Goal: Navigation & Orientation: Find specific page/section

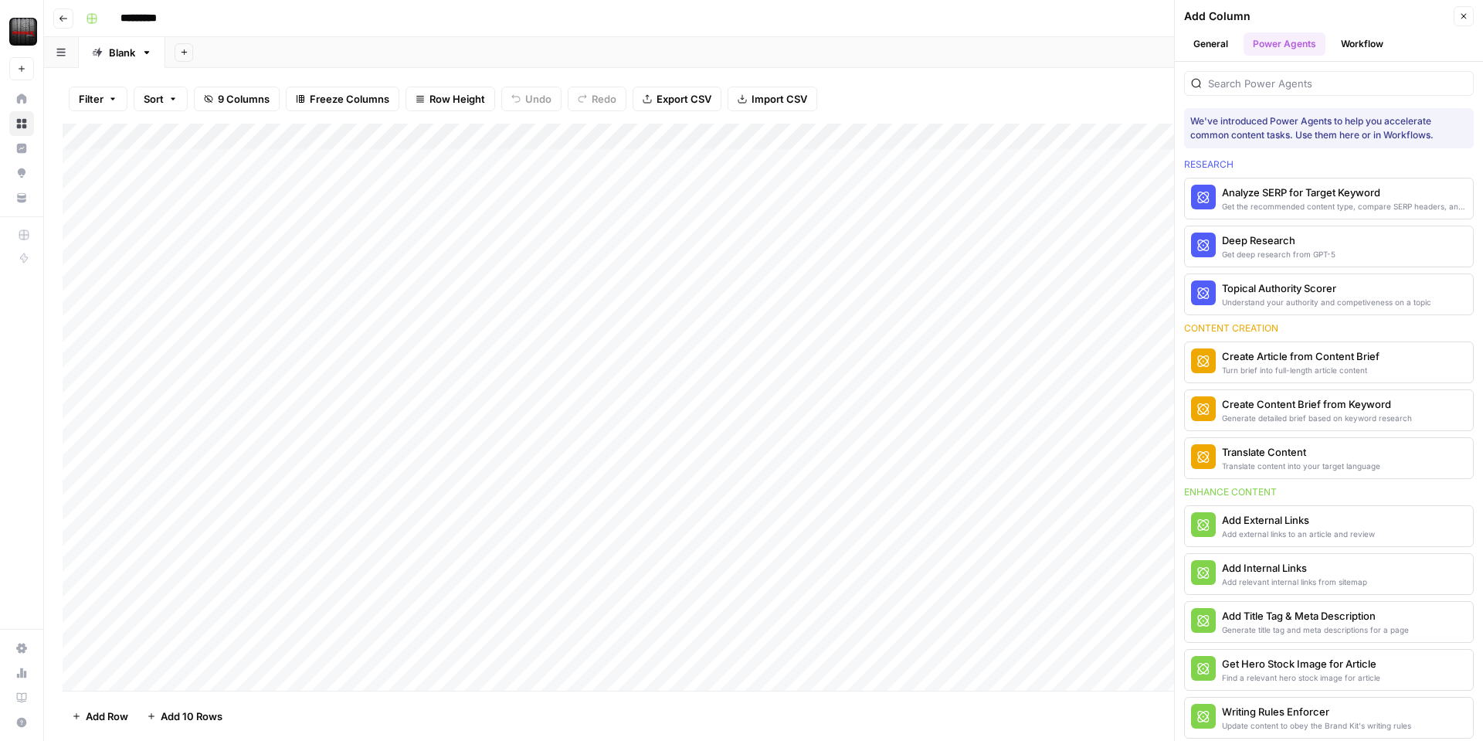
scroll to position [1, 0]
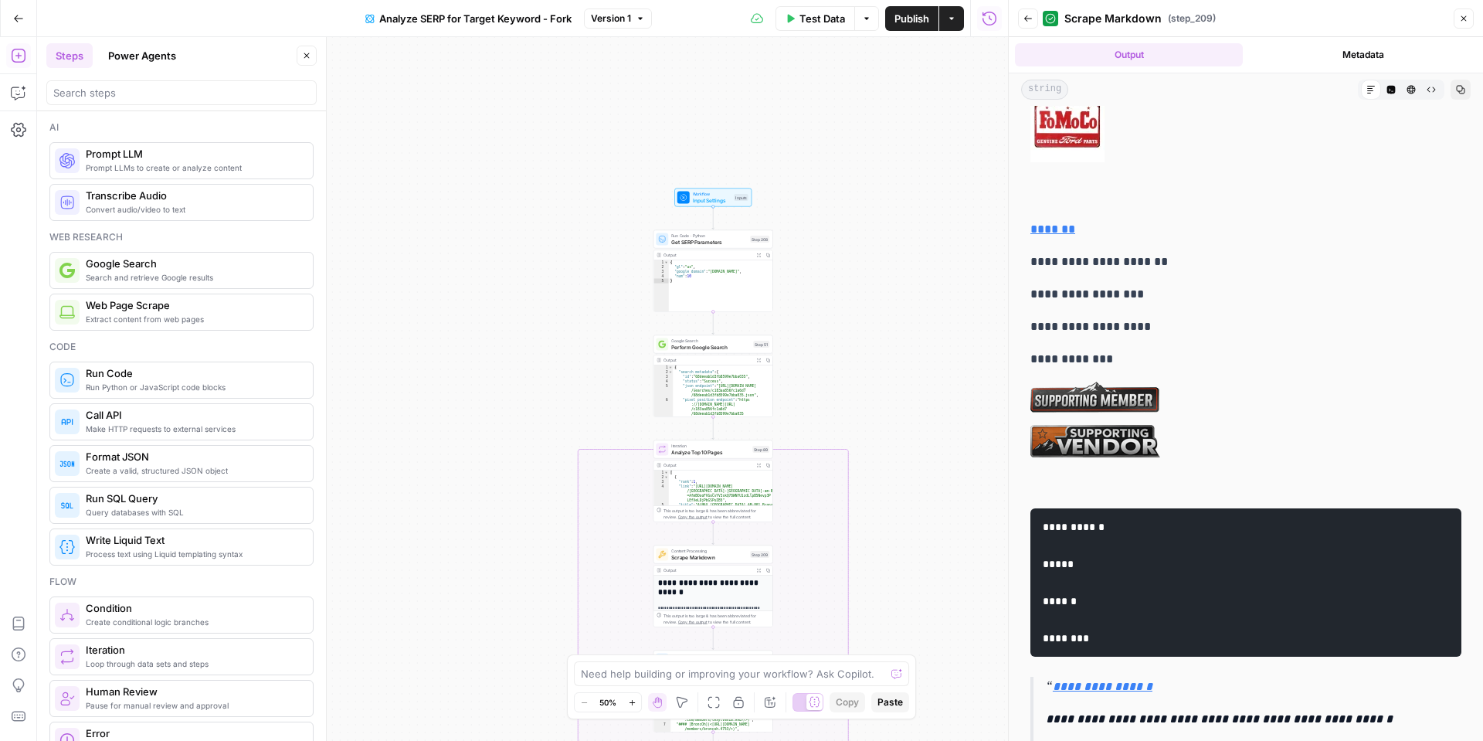
scroll to position [3630, 0]
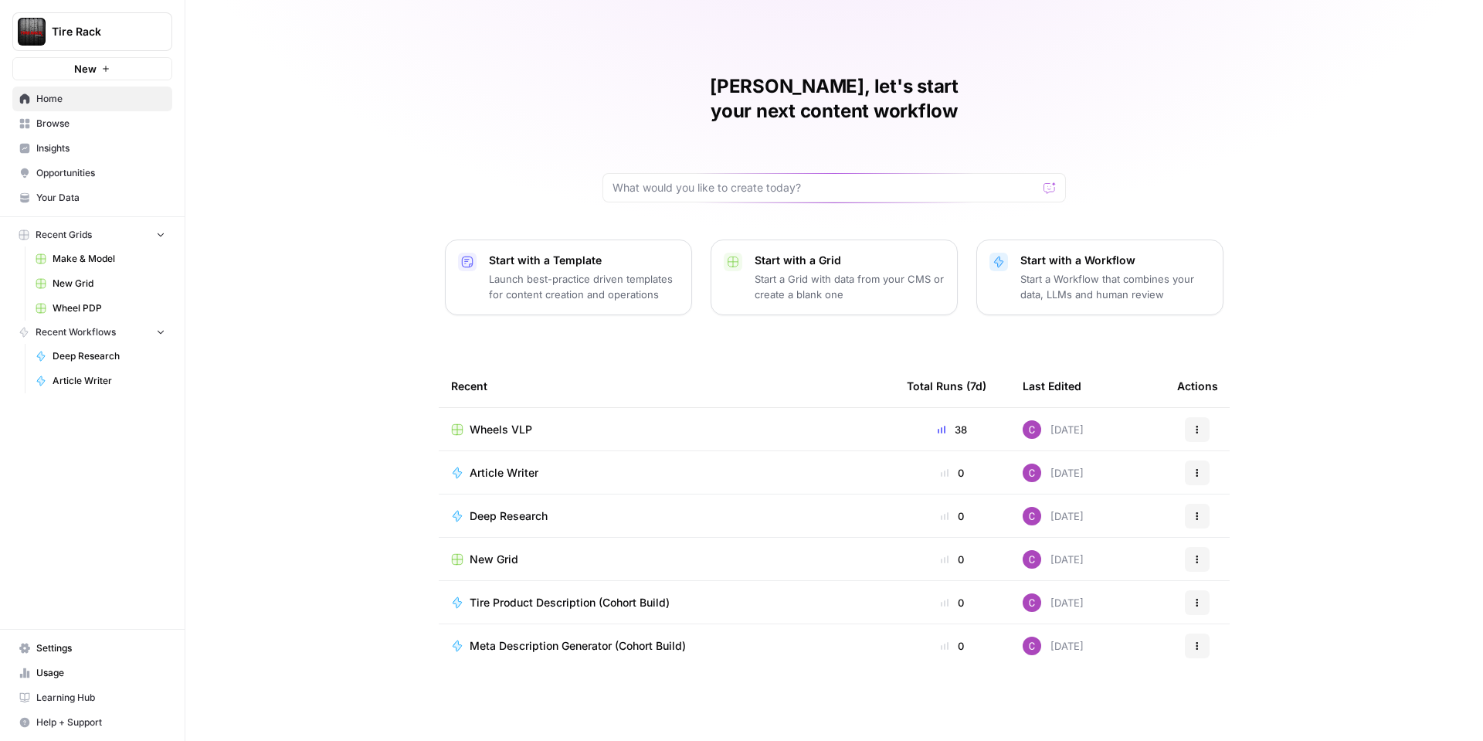
click at [76, 194] on span "Your Data" at bounding box center [100, 198] width 129 height 14
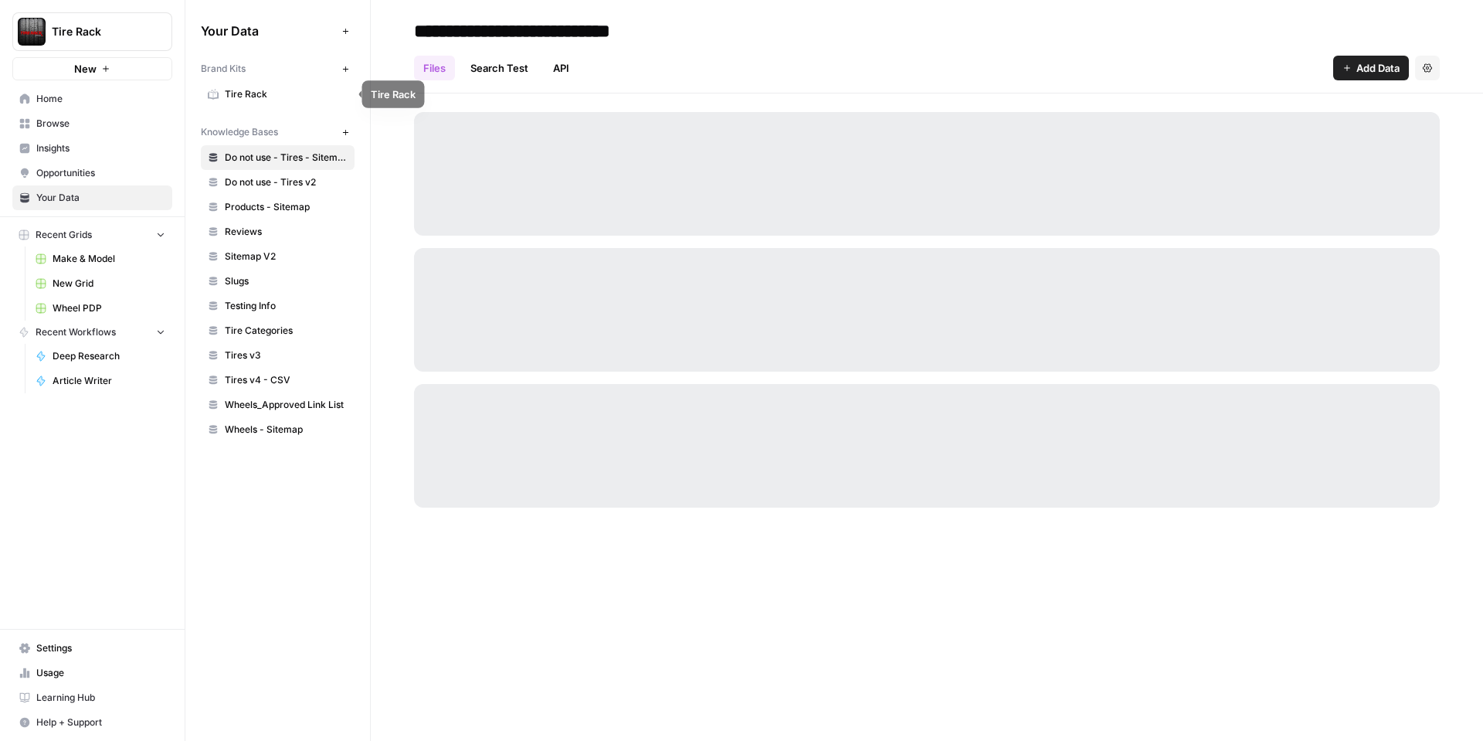
click at [273, 97] on span "Tire Rack" at bounding box center [286, 94] width 123 height 14
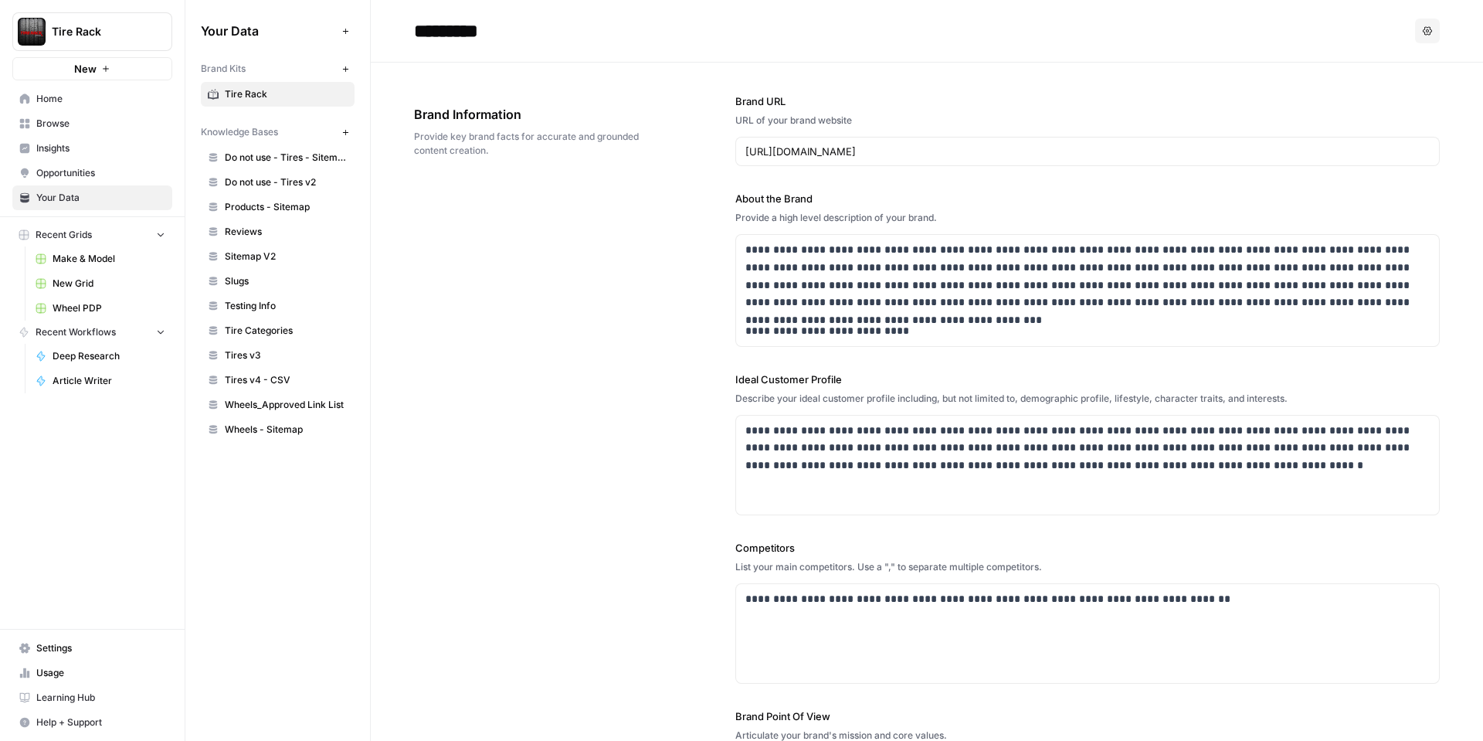
click at [60, 118] on span "Browse" at bounding box center [100, 124] width 129 height 14
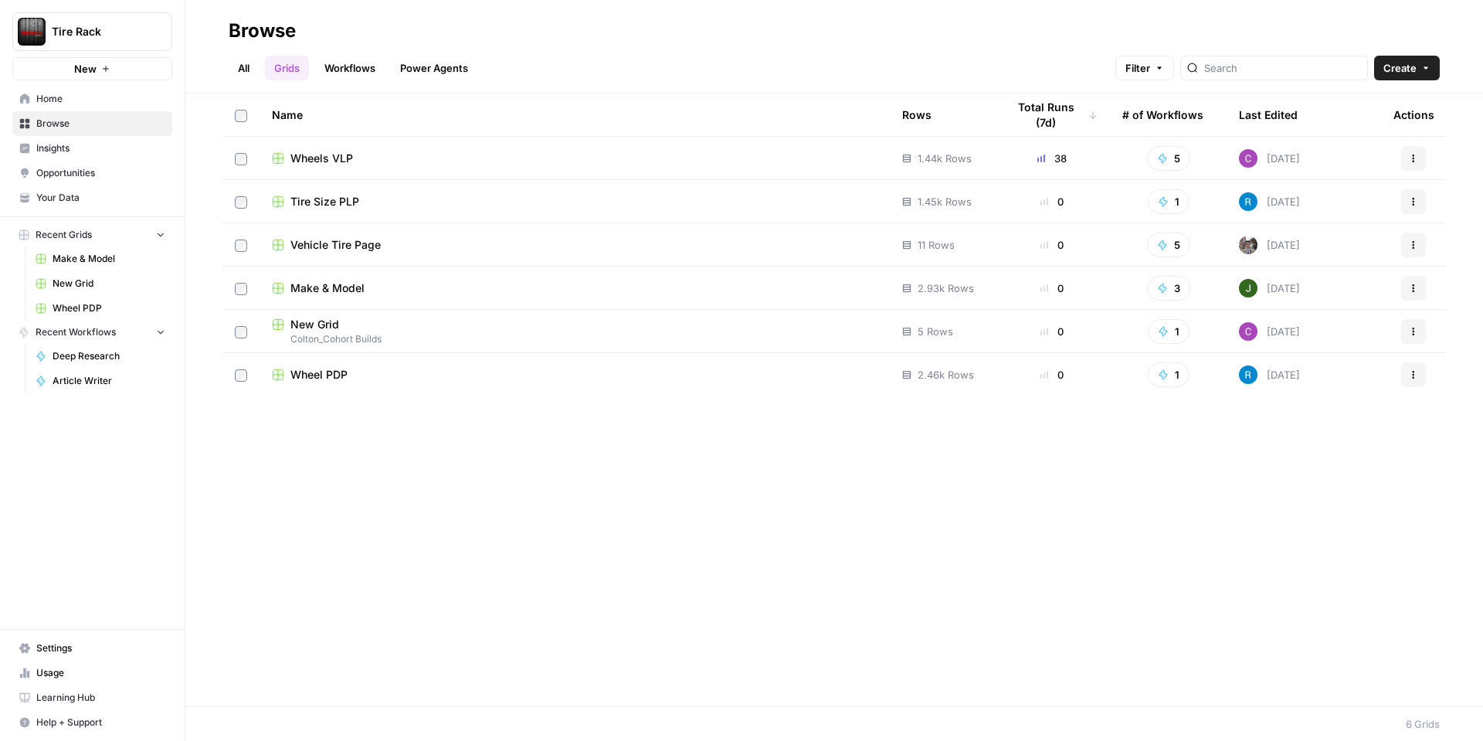
click at [317, 151] on span "Wheels VLP" at bounding box center [321, 158] width 63 height 15
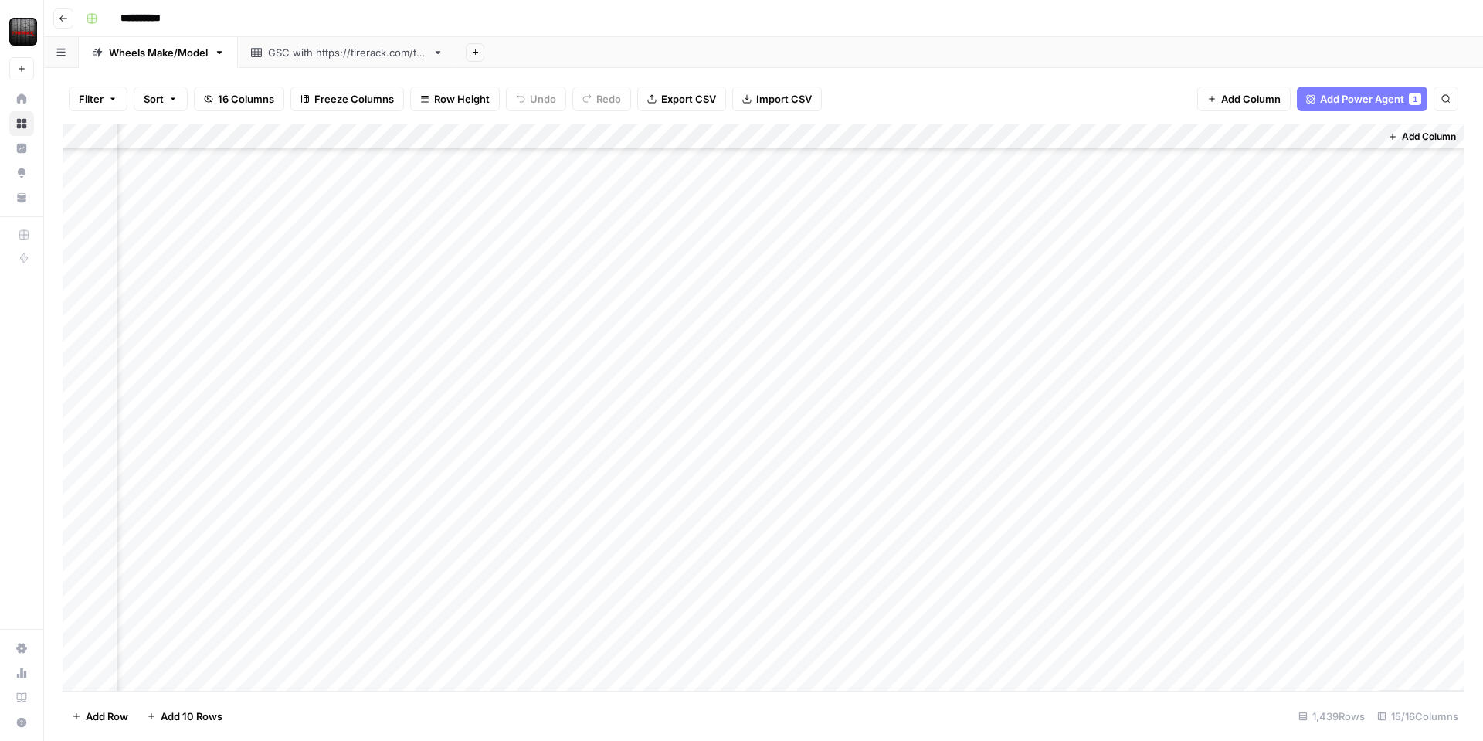
scroll to position [0, 1208]
click at [1366, 319] on div "Add Column" at bounding box center [764, 407] width 1402 height 567
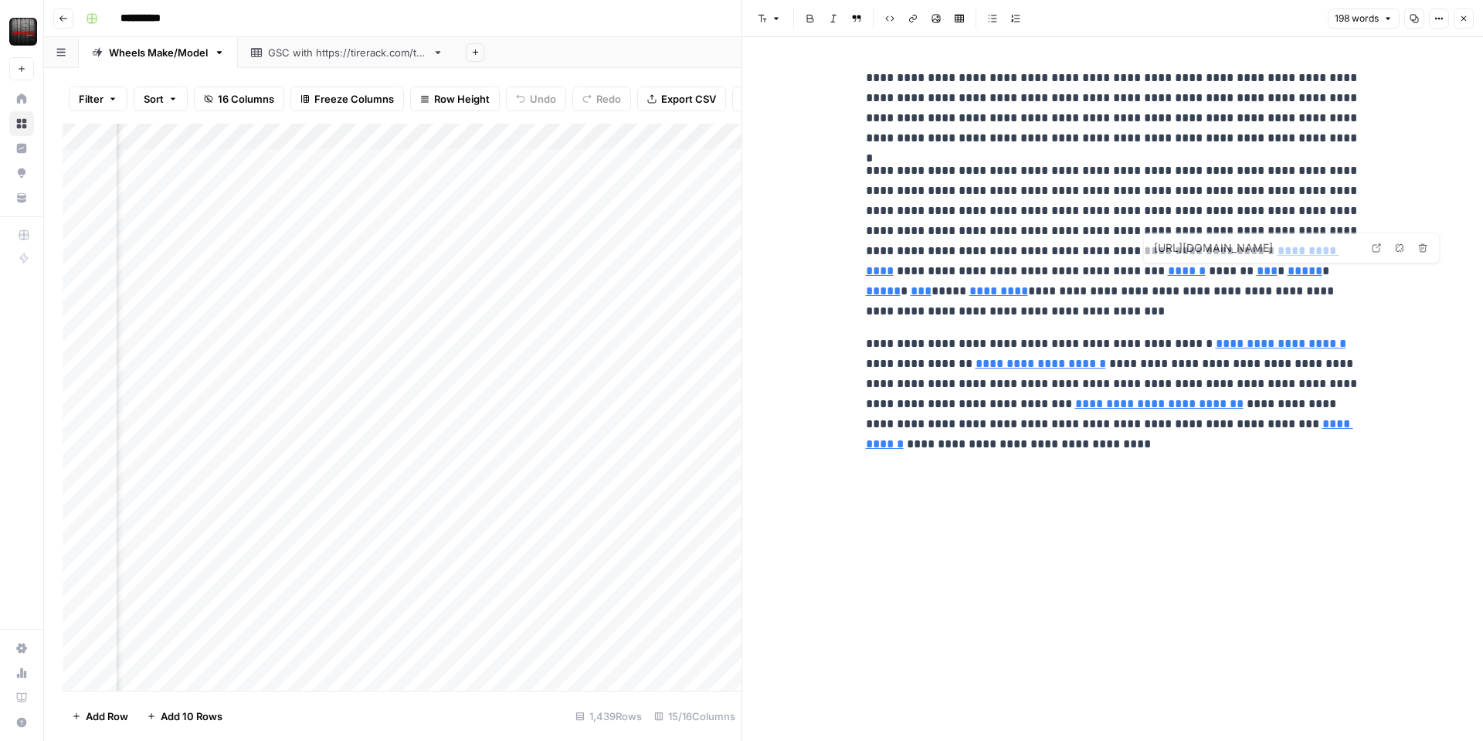
type input "[URL][DOMAIN_NAME]"
click at [1471, 25] on button "Close" at bounding box center [1464, 18] width 20 height 20
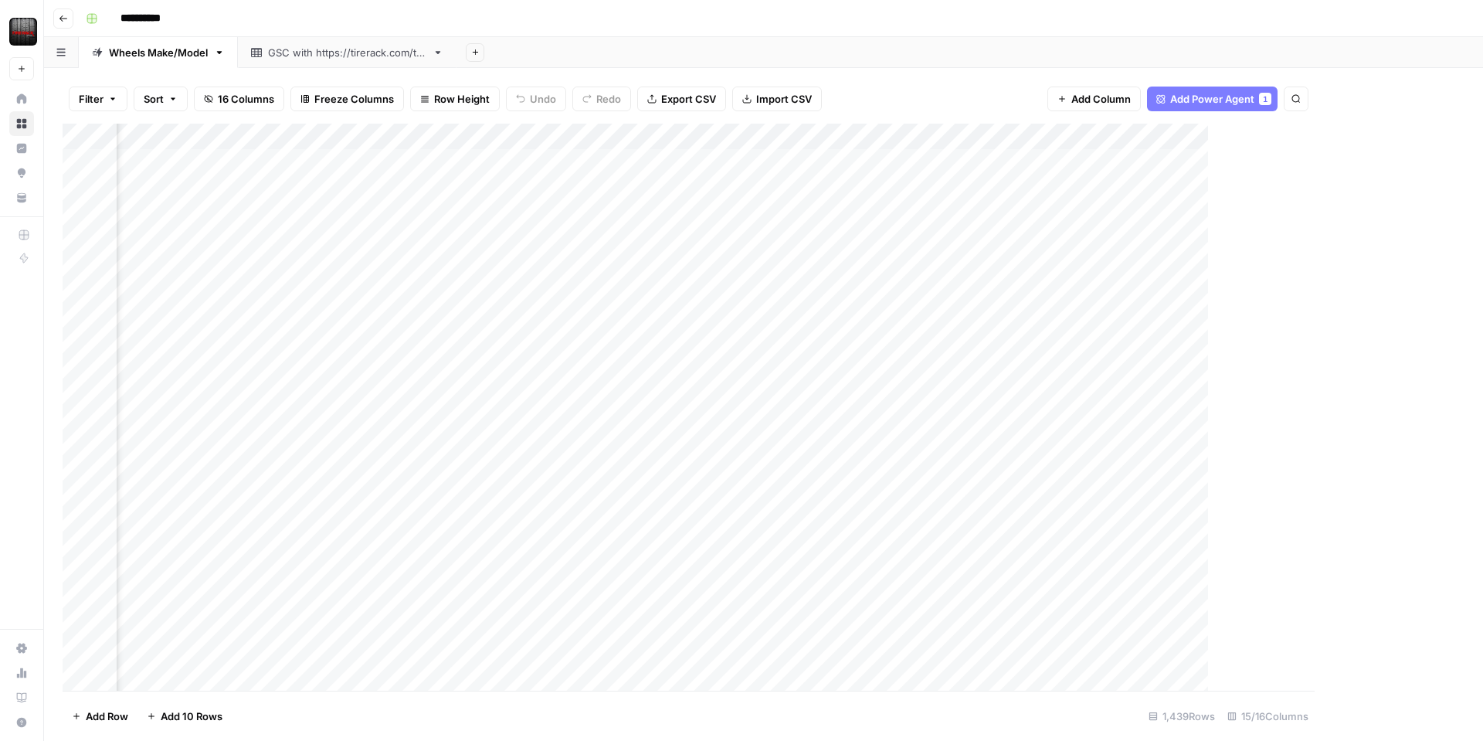
scroll to position [0, 1190]
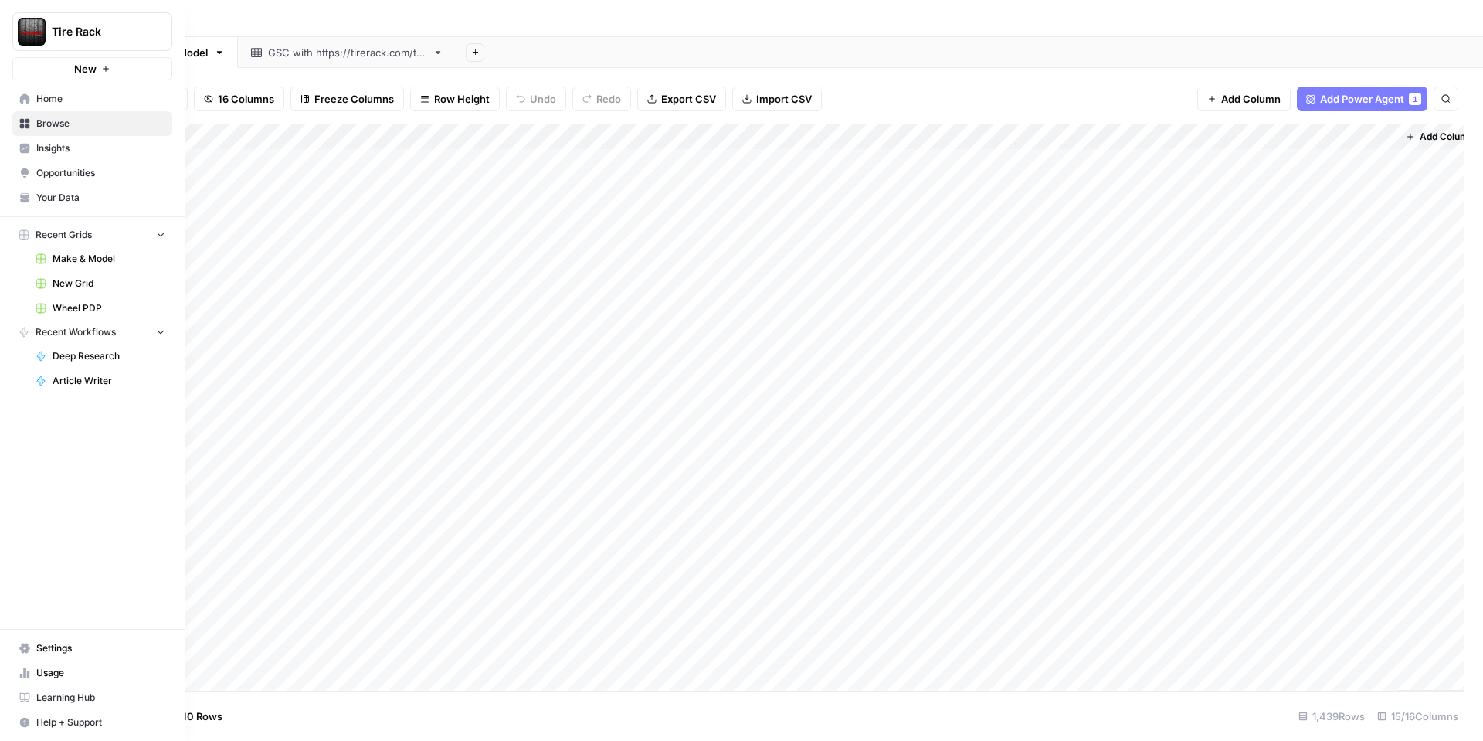
click at [35, 100] on link "Home" at bounding box center [92, 99] width 160 height 25
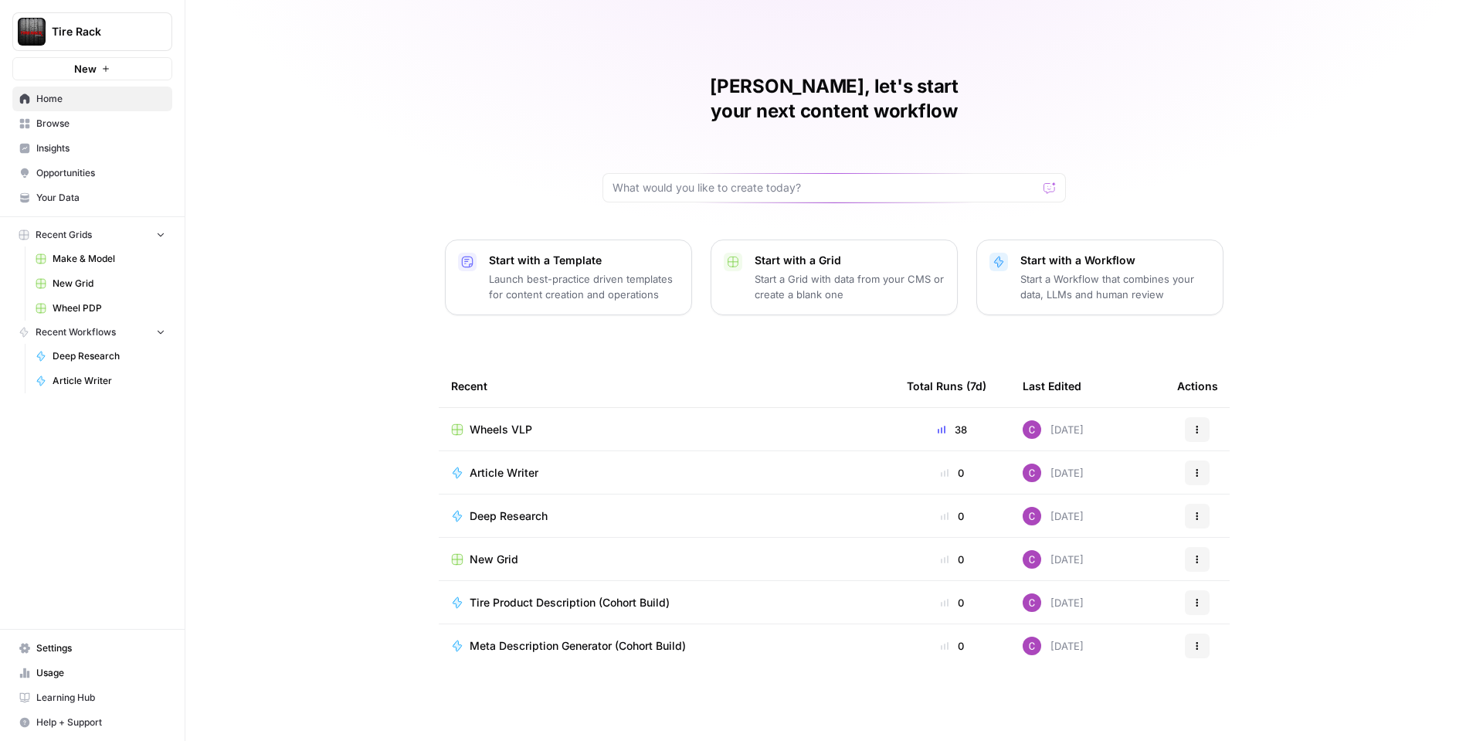
click at [73, 127] on span "Browse" at bounding box center [100, 124] width 129 height 14
